Goal: Transaction & Acquisition: Download file/media

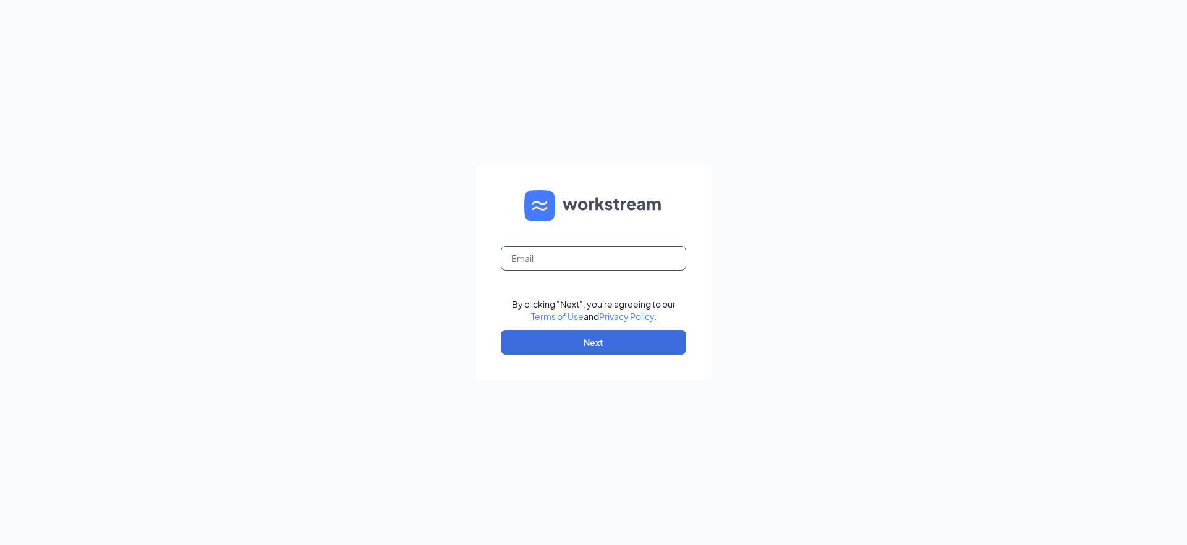
click at [539, 248] on input "text" at bounding box center [593, 258] width 185 height 25
type input "[EMAIL_ADDRESS][DOMAIN_NAME]"
click at [568, 345] on button "Next" at bounding box center [593, 342] width 185 height 25
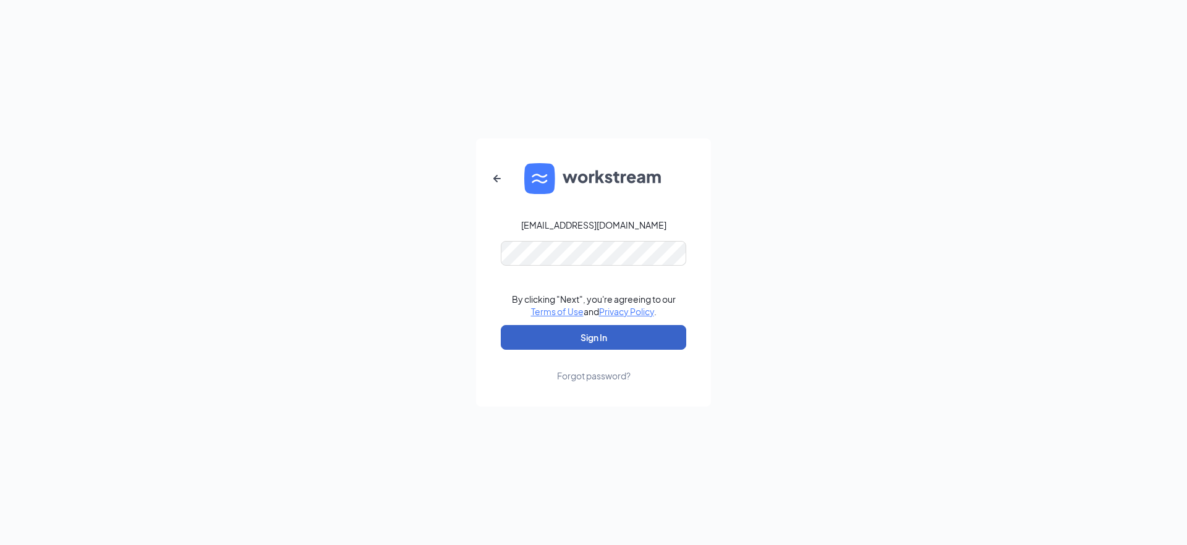
click at [556, 346] on button "Sign In" at bounding box center [593, 337] width 185 height 25
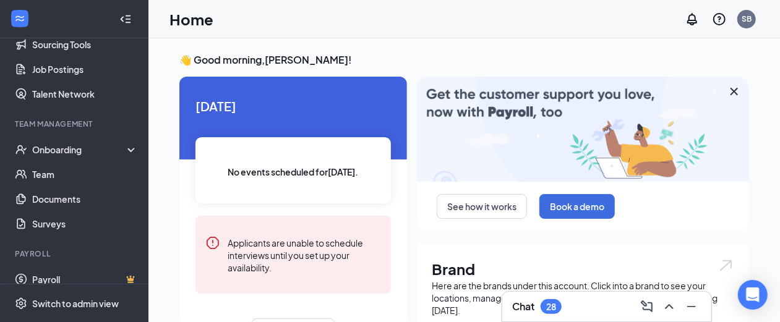
scroll to position [185, 0]
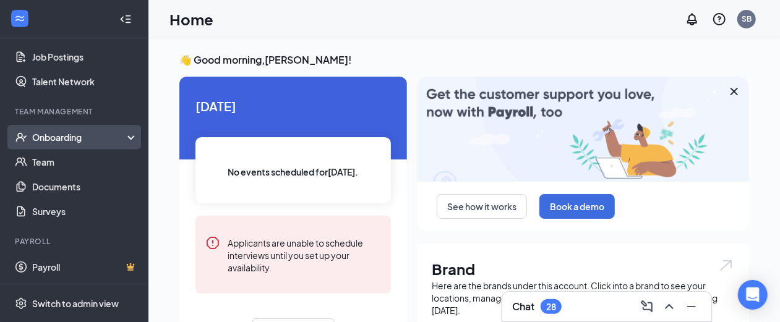
click at [64, 130] on div "Onboarding" at bounding box center [74, 137] width 148 height 25
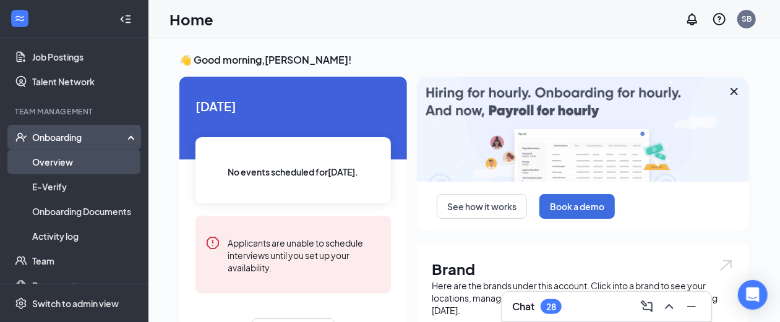
click at [57, 161] on link "Overview" at bounding box center [85, 162] width 106 height 25
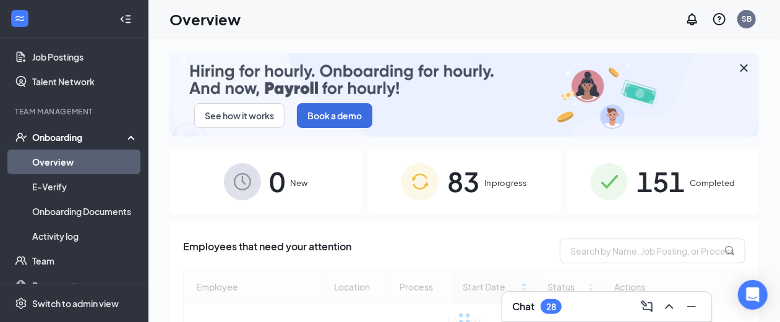
click at [476, 182] on div "83 In progress" at bounding box center [464, 181] width 192 height 65
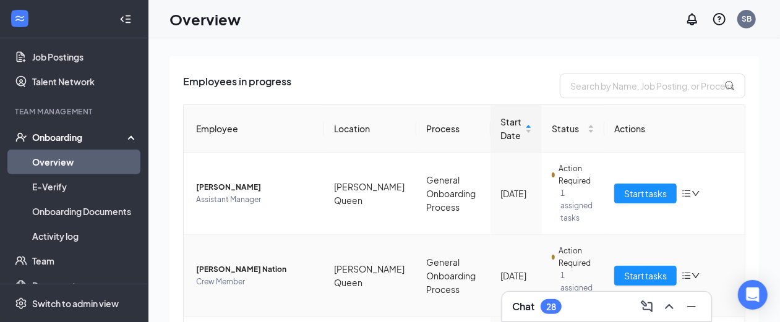
scroll to position [155, 0]
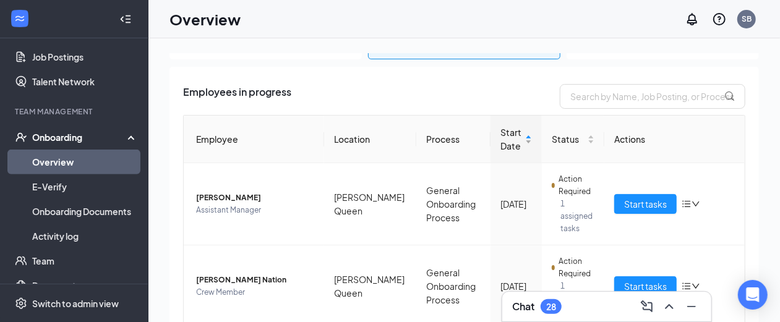
click at [500, 138] on span "Start Date" at bounding box center [511, 139] width 22 height 27
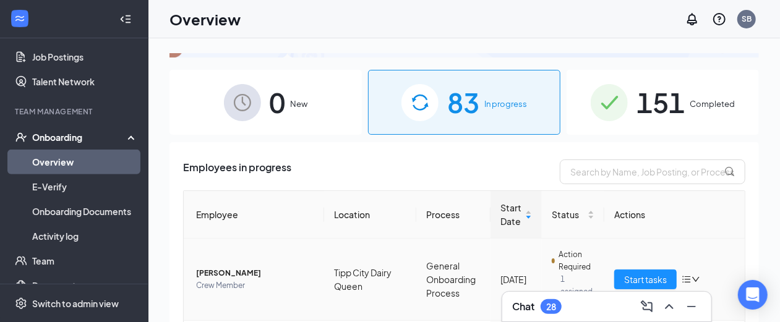
scroll to position [77, 0]
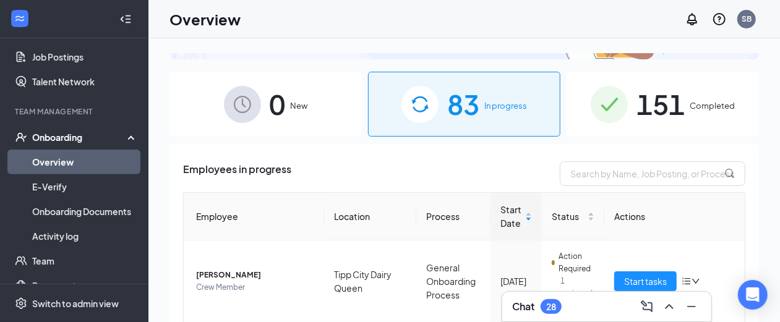
drag, startPoint x: 702, startPoint y: 96, endPoint x: 560, endPoint y: 139, distance: 148.5
click at [702, 96] on div "151 Completed" at bounding box center [662, 104] width 192 height 65
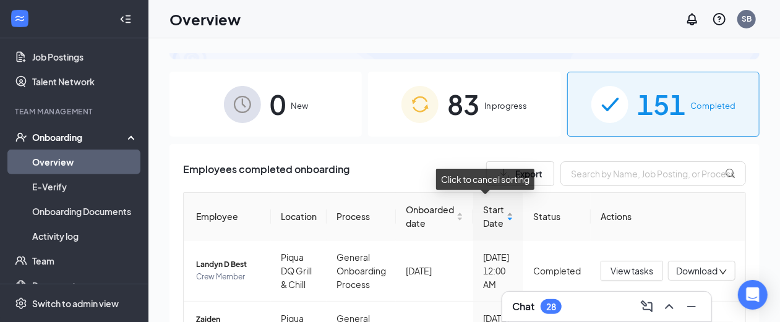
click at [486, 213] on span "Start Date" at bounding box center [493, 216] width 21 height 27
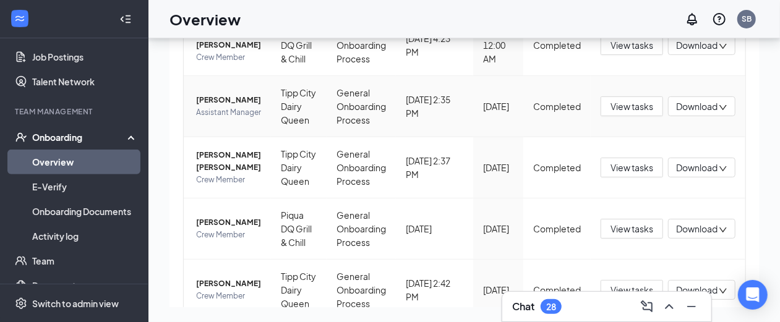
scroll to position [309, 0]
click at [219, 158] on span "[PERSON_NAME] [PERSON_NAME]" at bounding box center [228, 160] width 65 height 25
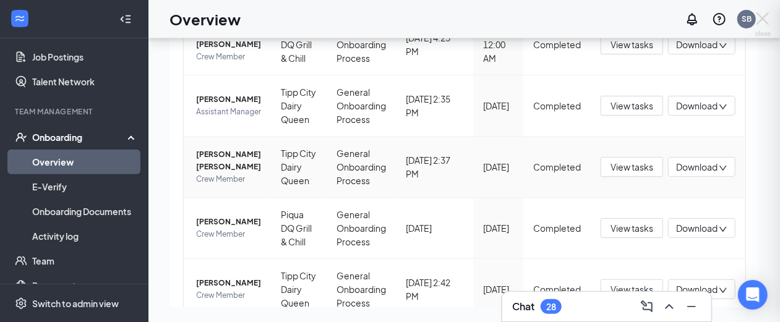
scroll to position [308, 0]
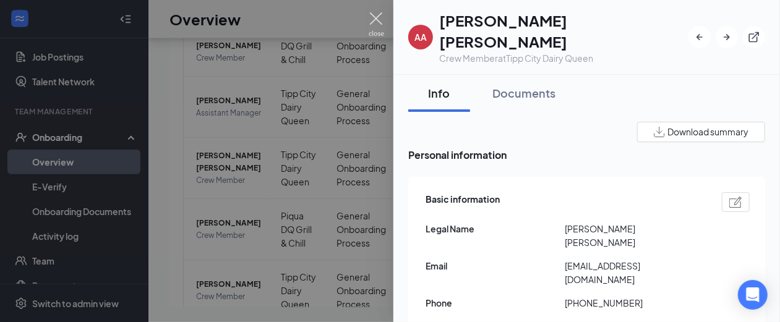
click at [373, 16] on img at bounding box center [376, 24] width 15 height 24
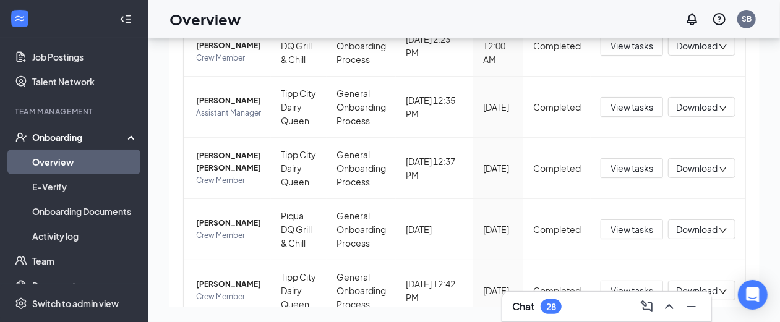
scroll to position [309, 0]
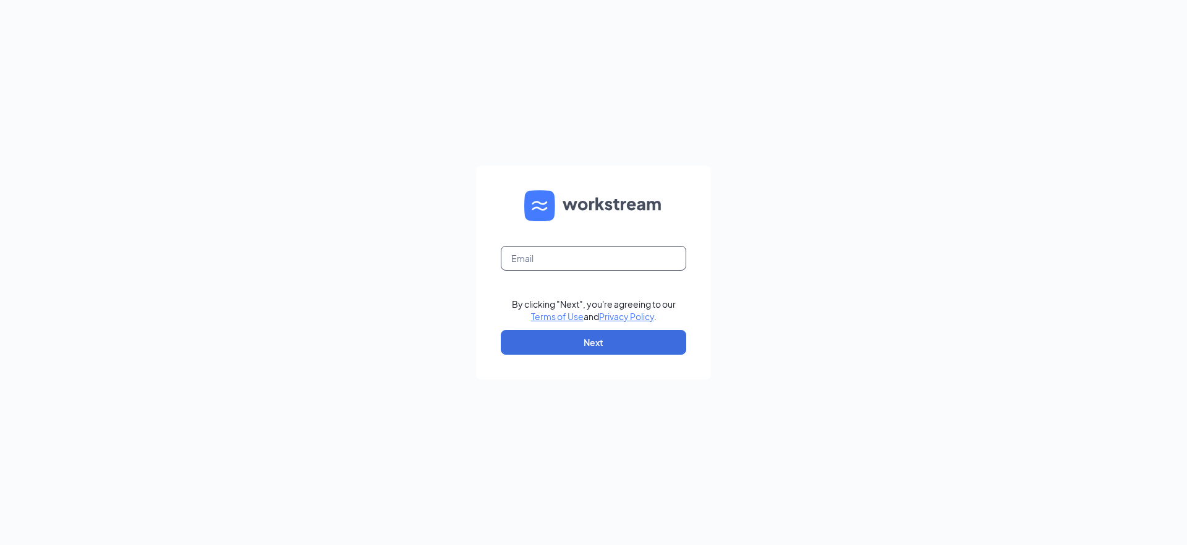
click at [516, 254] on input "text" at bounding box center [593, 258] width 185 height 25
type input "[EMAIL_ADDRESS][DOMAIN_NAME]"
click at [575, 341] on button "Next" at bounding box center [593, 342] width 185 height 25
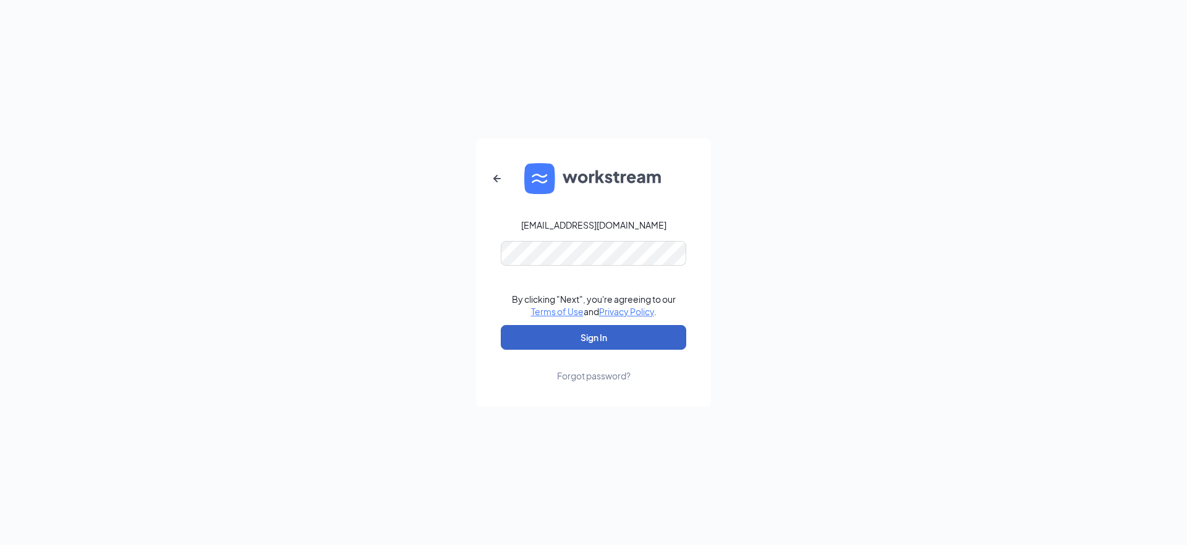
click at [635, 341] on button "Sign In" at bounding box center [593, 337] width 185 height 25
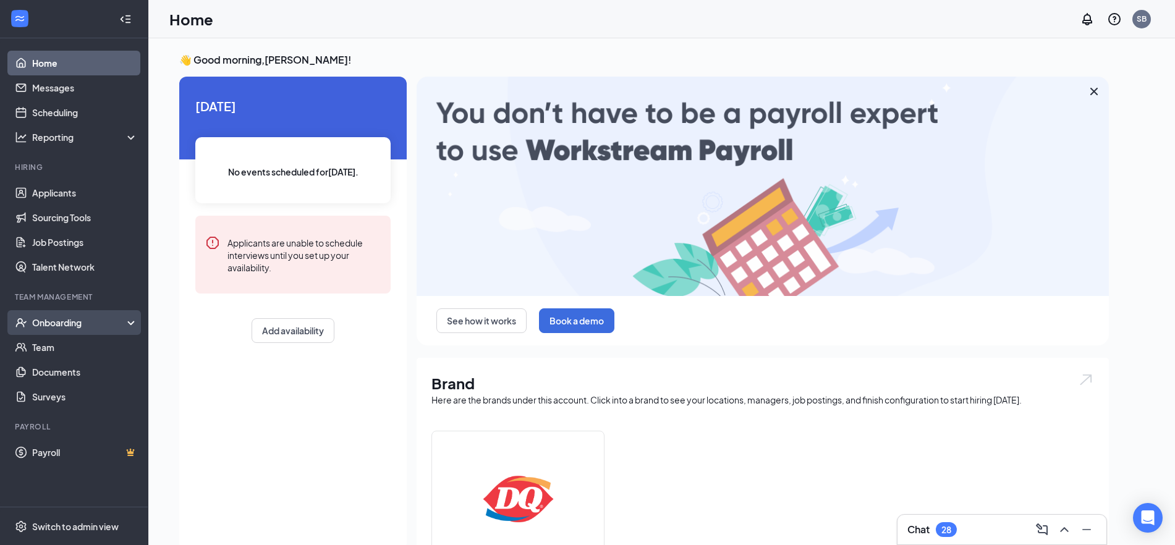
click at [54, 323] on div "Onboarding" at bounding box center [79, 323] width 95 height 12
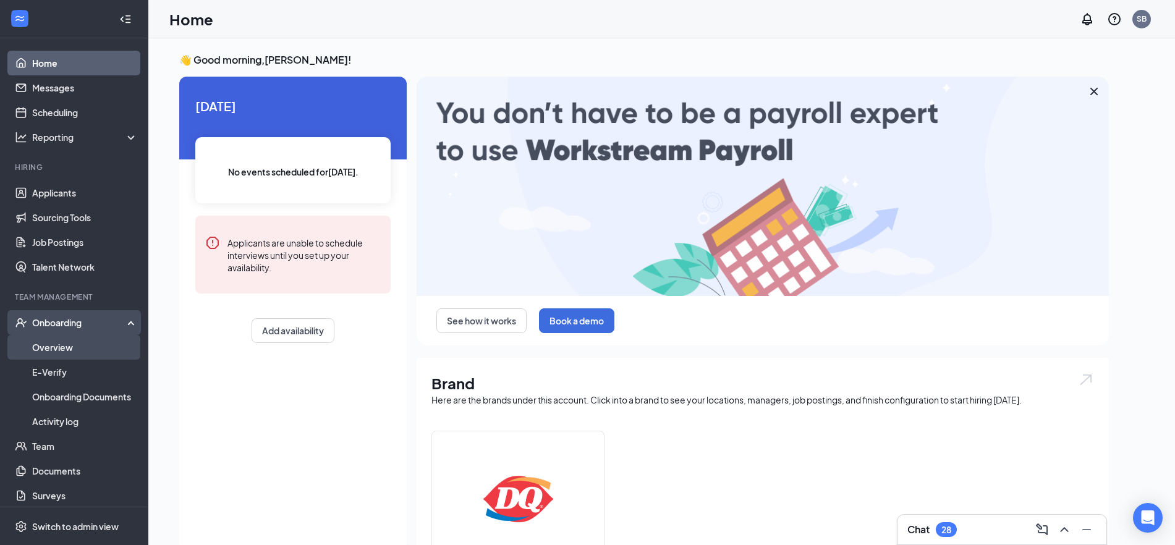
click at [54, 346] on link "Overview" at bounding box center [85, 347] width 106 height 25
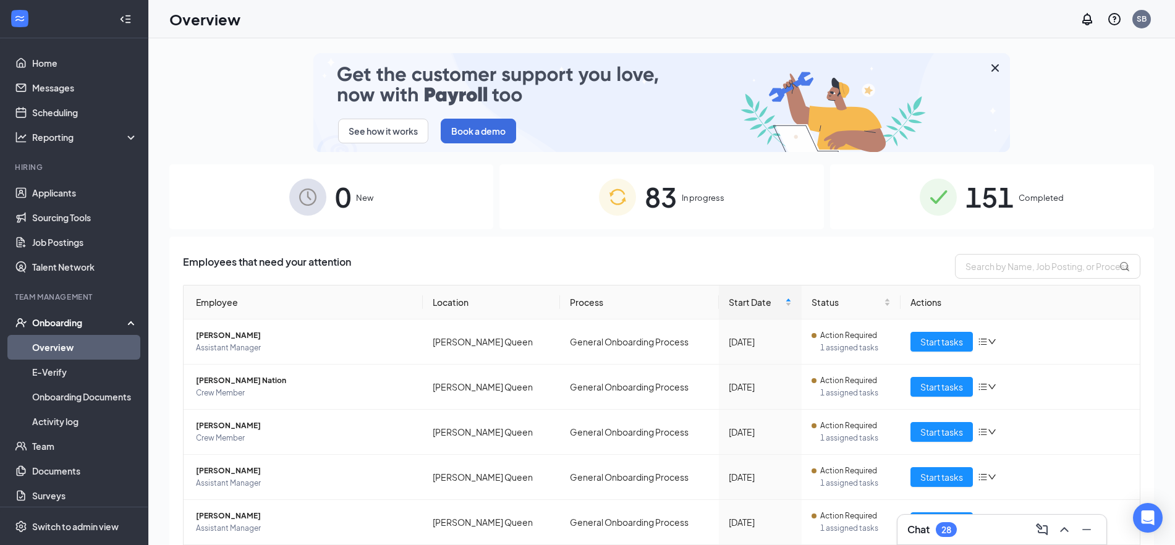
click at [1030, 205] on div "151 Completed" at bounding box center [992, 196] width 324 height 65
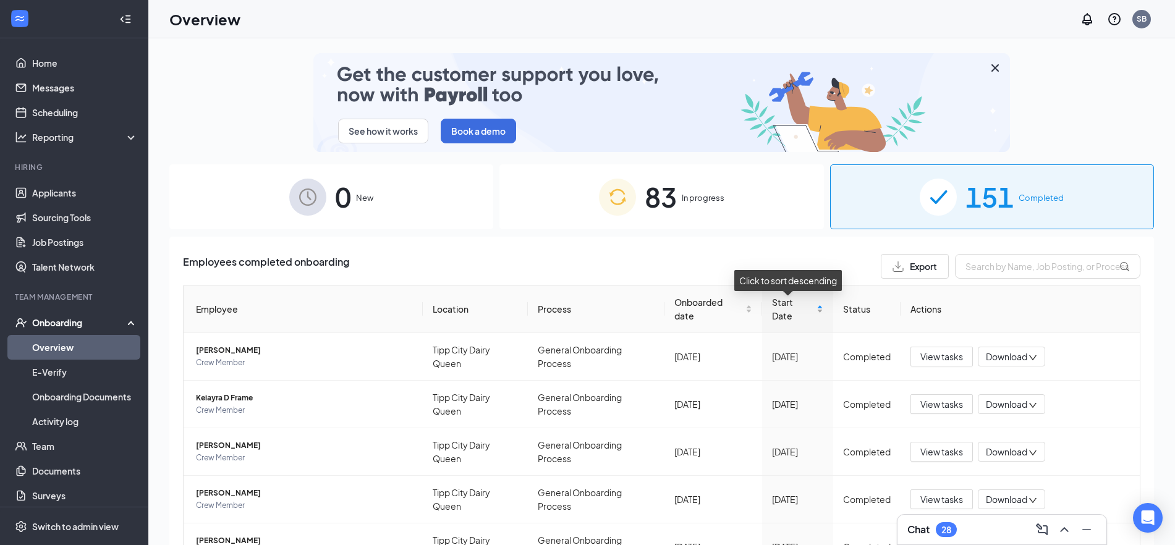
click at [786, 314] on span "Start Date" at bounding box center [793, 309] width 42 height 27
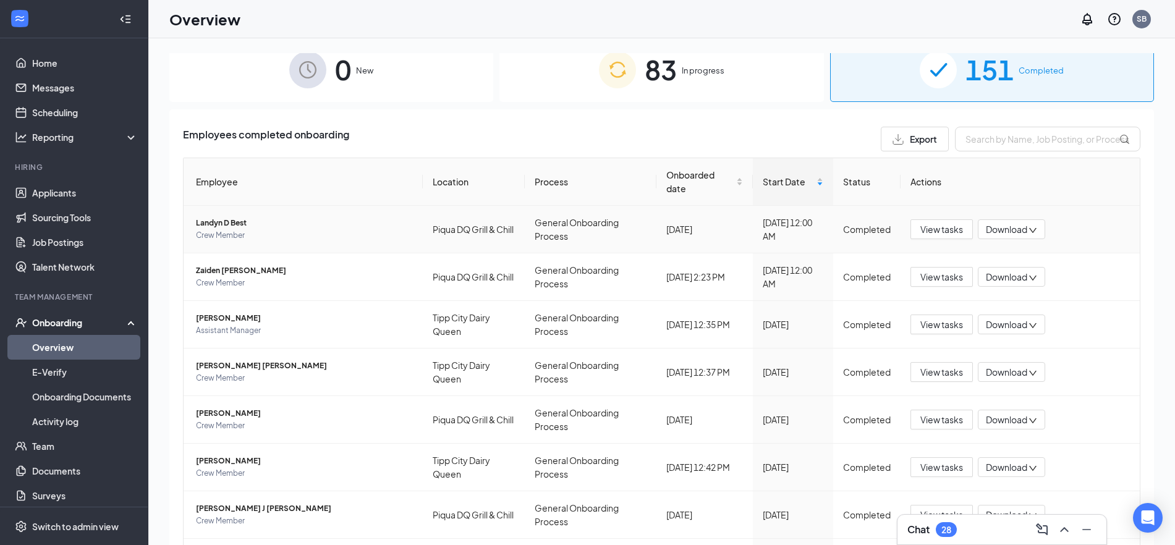
scroll to position [155, 0]
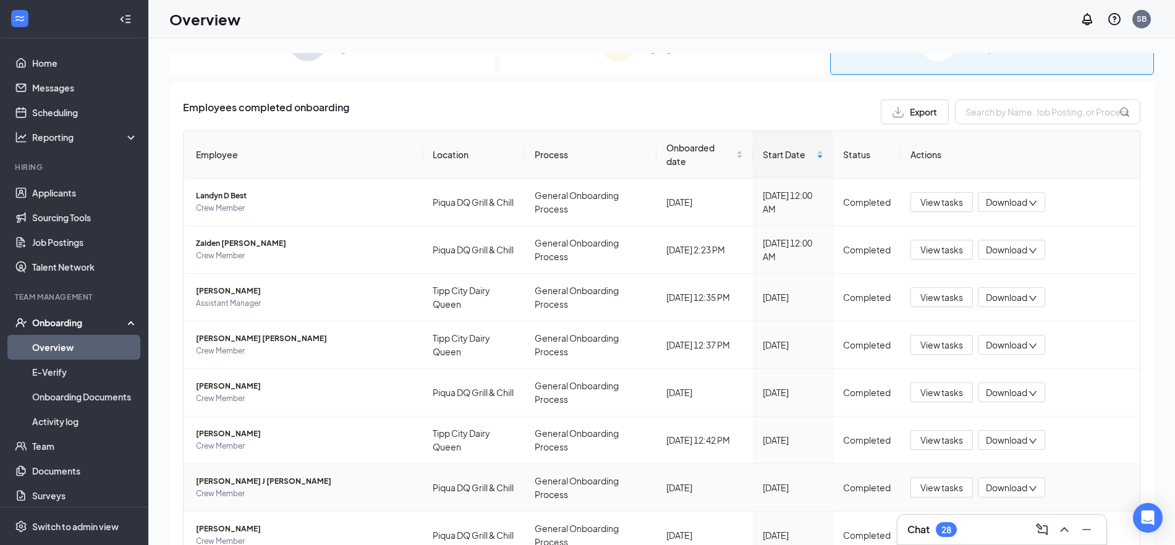
click at [1004, 488] on span "Download" at bounding box center [1006, 488] width 41 height 13
click at [1005, 514] on div "Download summary" at bounding box center [1017, 526] width 81 height 40
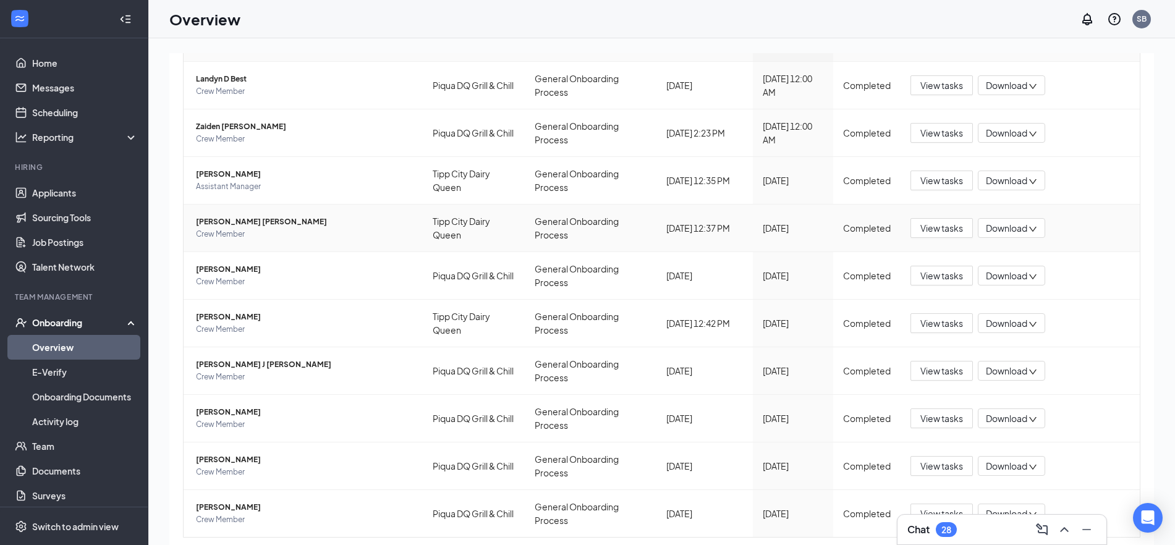
scroll to position [307, 0]
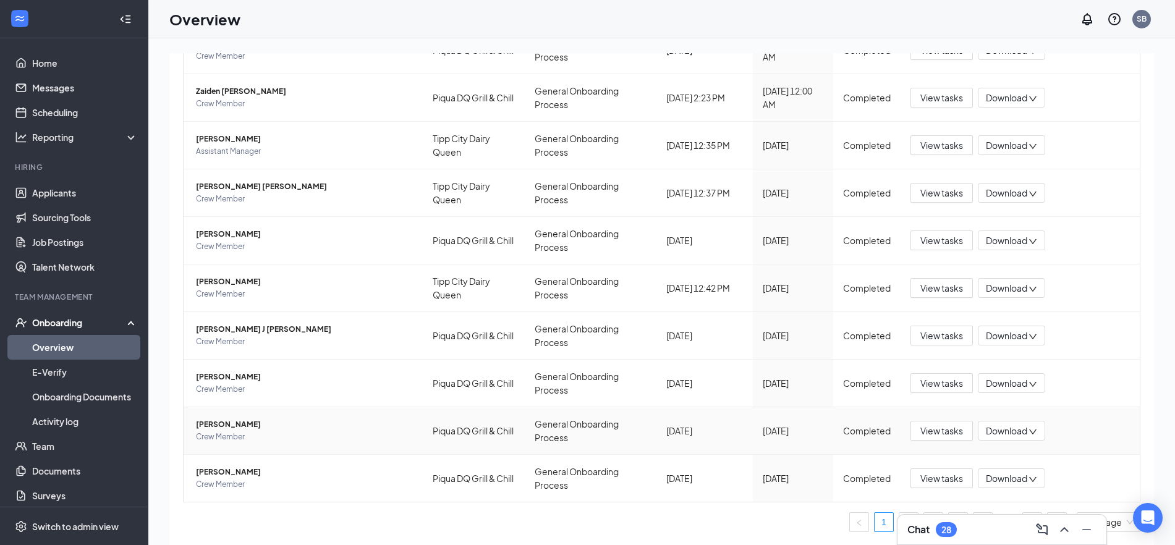
click at [1010, 426] on span "Download" at bounding box center [1006, 431] width 41 height 13
click at [1013, 465] on div "Download summary" at bounding box center [1017, 469] width 81 height 40
click at [1029, 194] on icon "down" at bounding box center [1033, 194] width 9 height 9
click at [1008, 222] on div "Download summary" at bounding box center [1017, 231] width 81 height 40
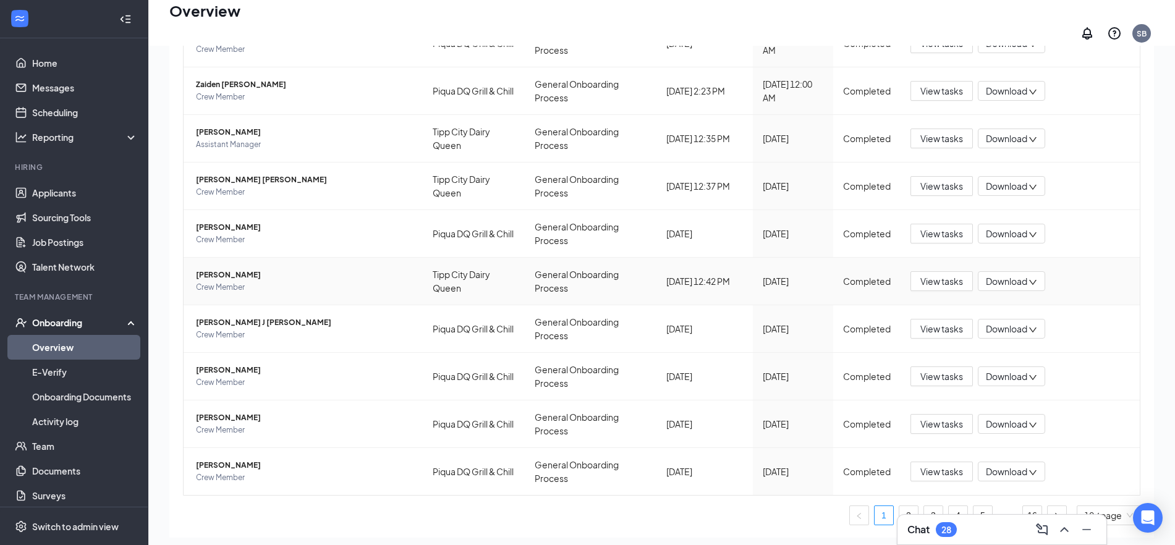
scroll to position [229, 0]
